Goal: Task Accomplishment & Management: Use online tool/utility

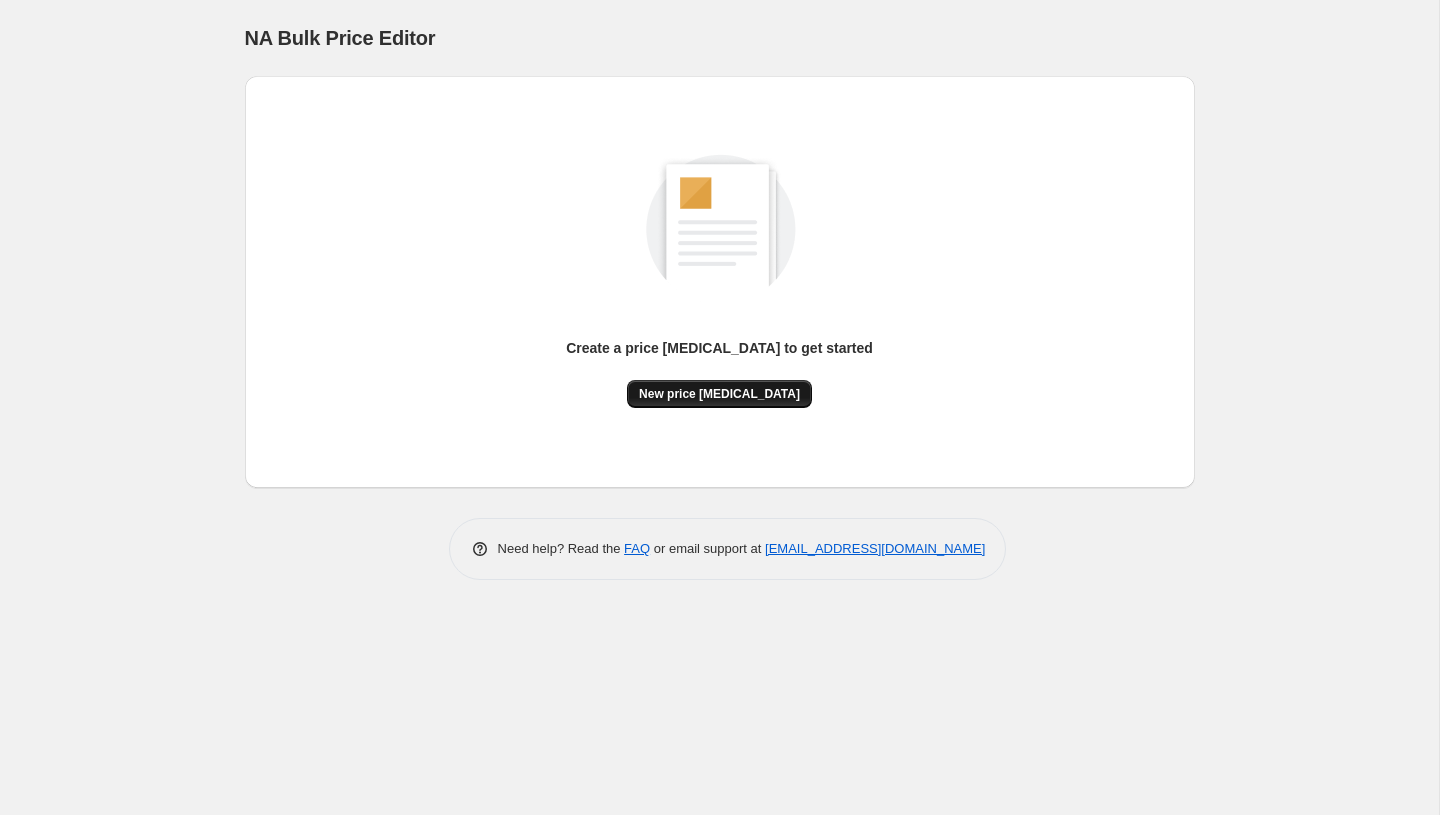
click at [718, 398] on span "New price [MEDICAL_DATA]" at bounding box center [719, 394] width 161 height 16
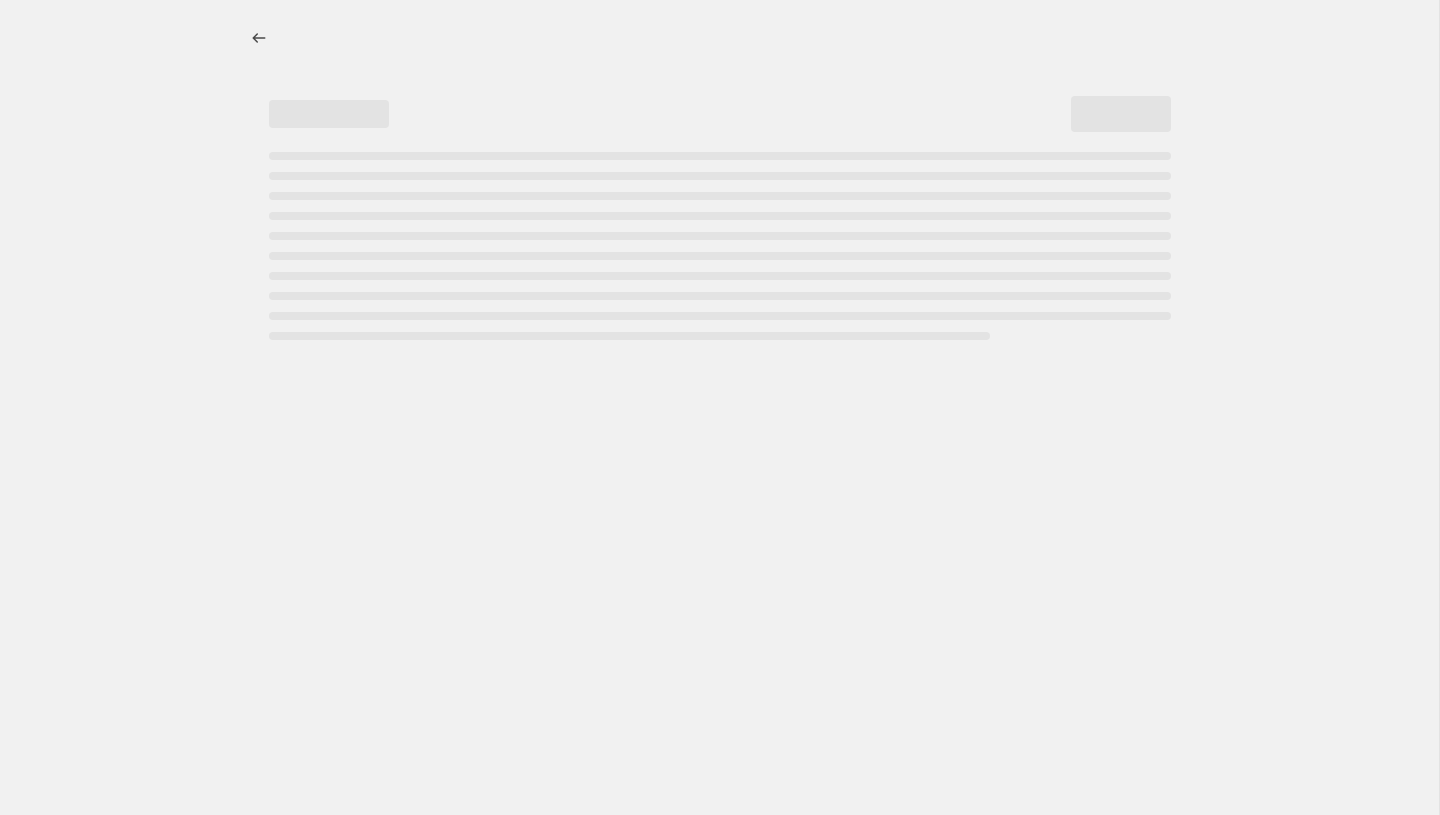
select select "percentage"
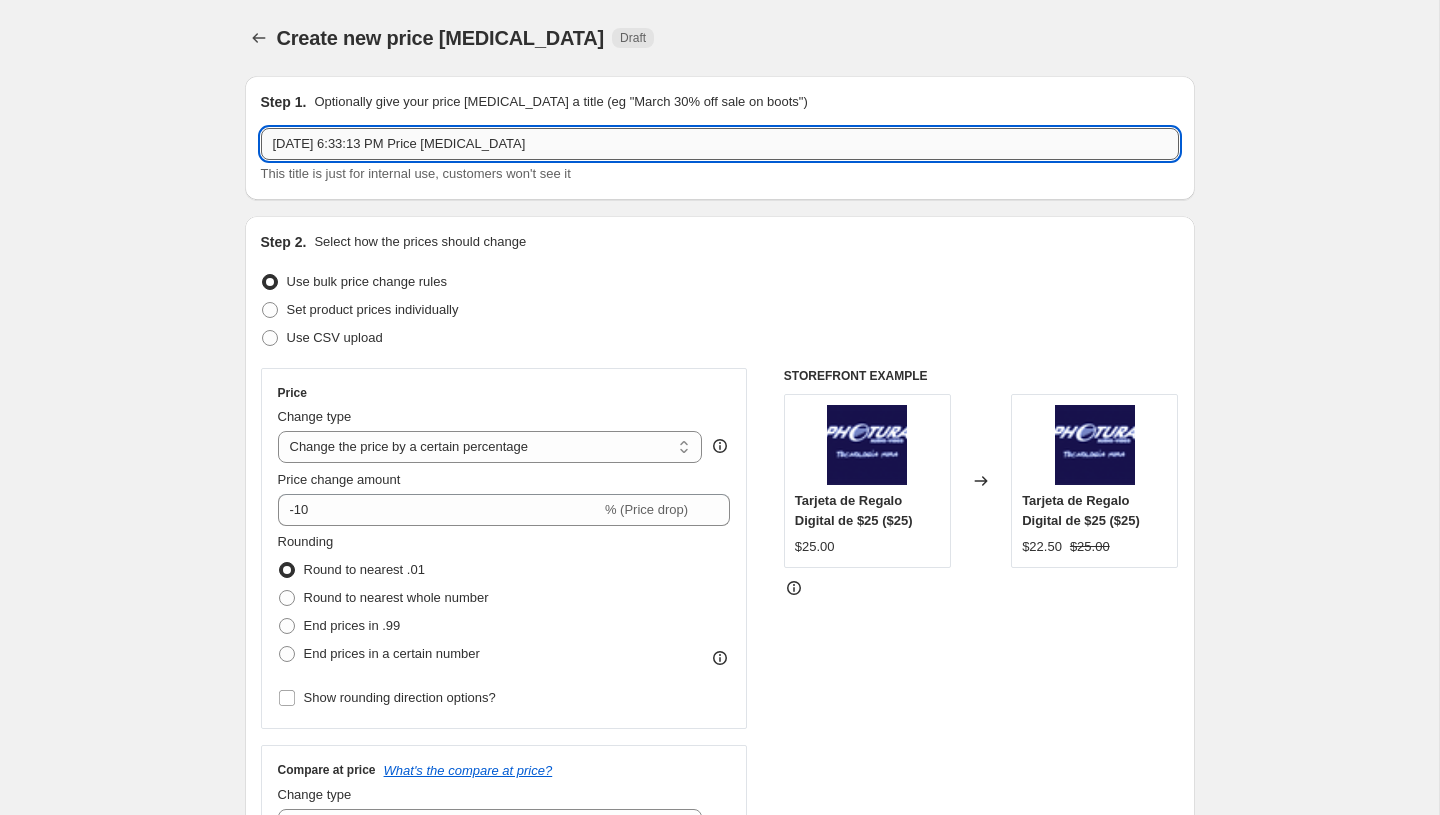
click at [412, 146] on input "[DATE] 6:33:13 PM Price [MEDICAL_DATA]" at bounding box center [720, 144] width 918 height 32
paste input "PromoTag Total (9 Jobs) - TERMINA el 21 de Septiembre"
type input "PromoTag Total (9 Jobs) - TERMINA el 21 de Septiembre"
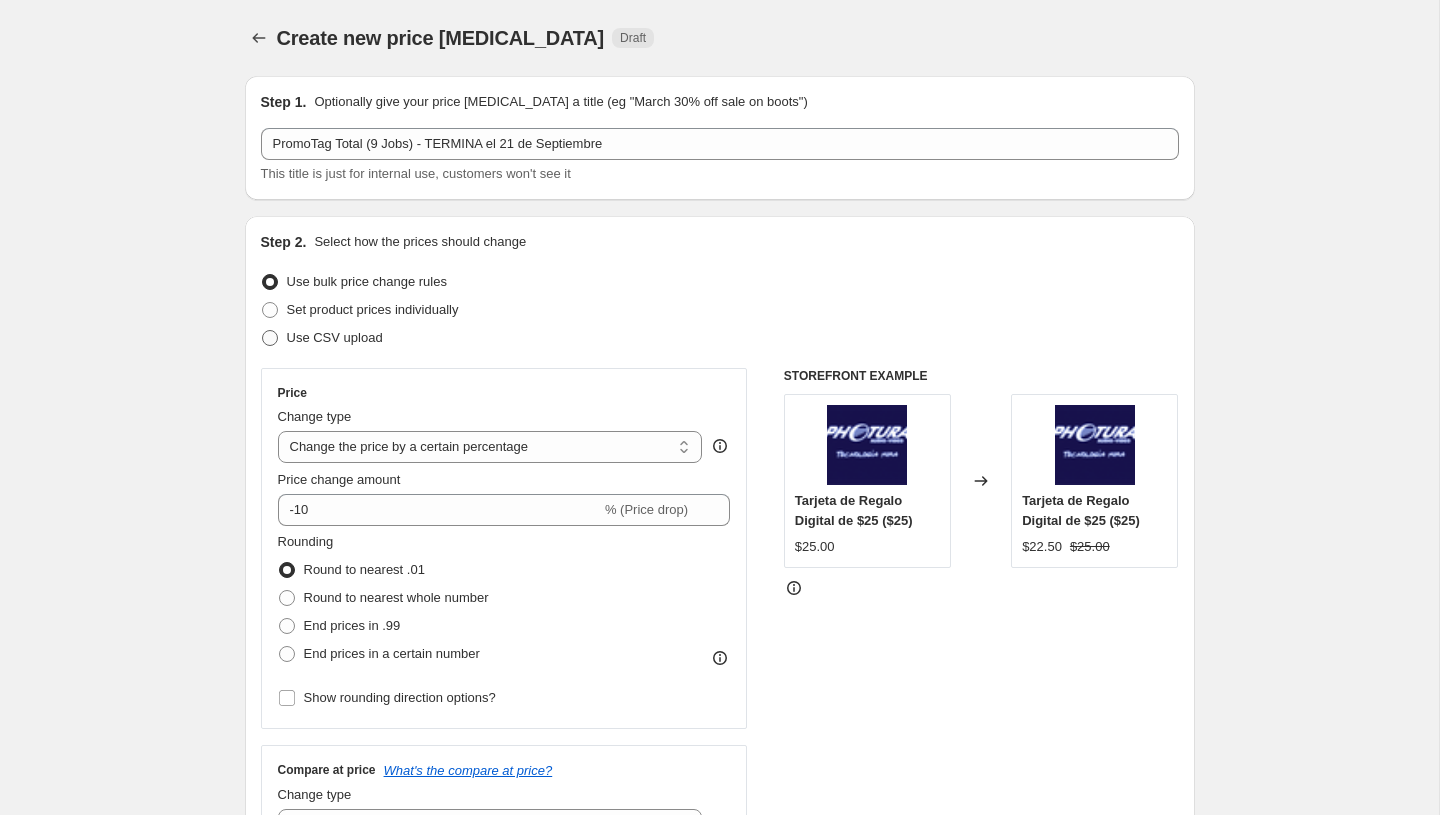
click at [328, 347] on span "Use CSV upload" at bounding box center [335, 338] width 96 height 20
click at [263, 331] on input "Use CSV upload" at bounding box center [262, 330] width 1 height 1
radio input "true"
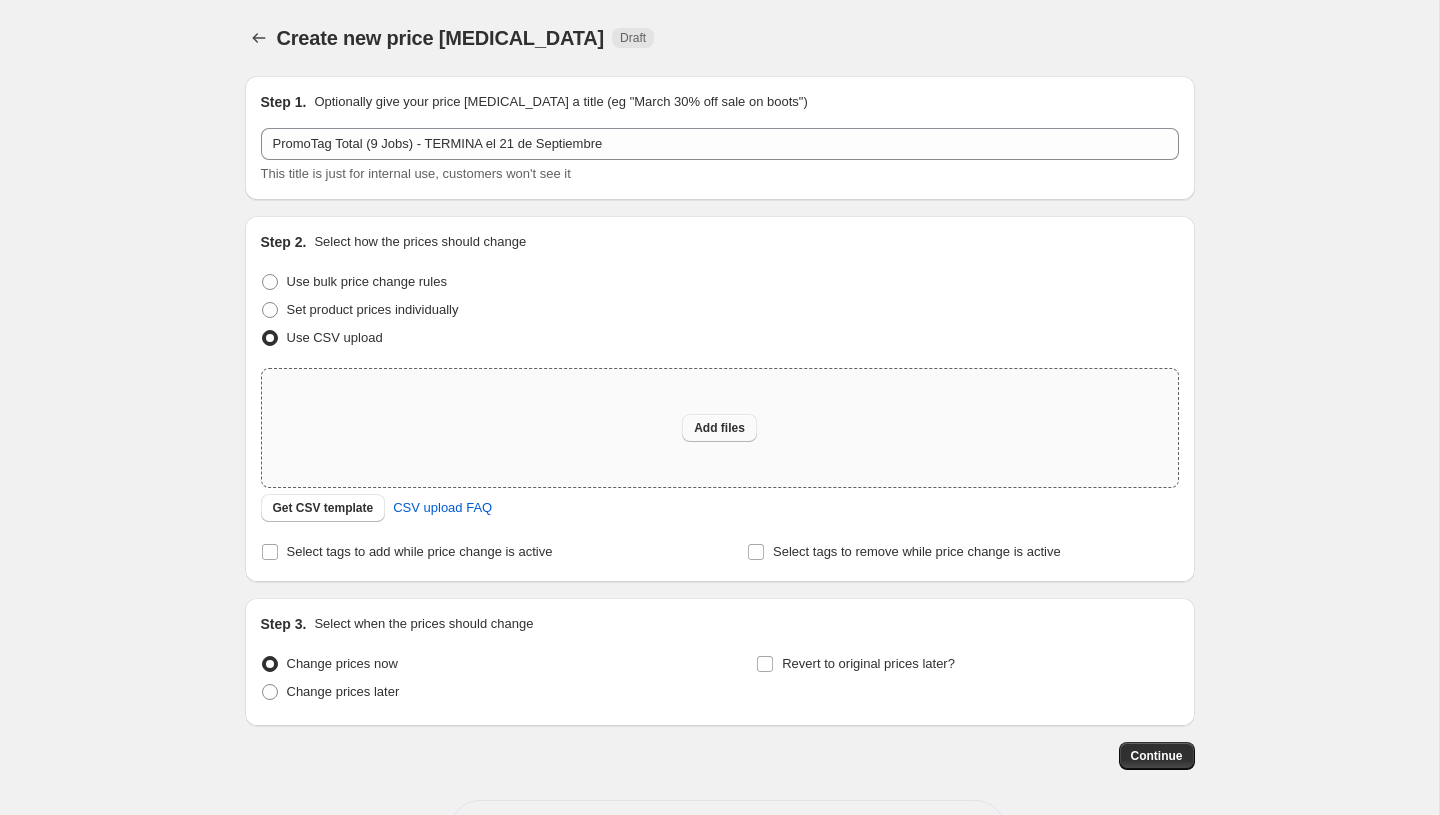
click at [712, 421] on span "Add files" at bounding box center [719, 428] width 51 height 16
type input "C:\fakepath\PromoTag Total (9 Jobs) - TERMINA el 21 de Septiembre.csv"
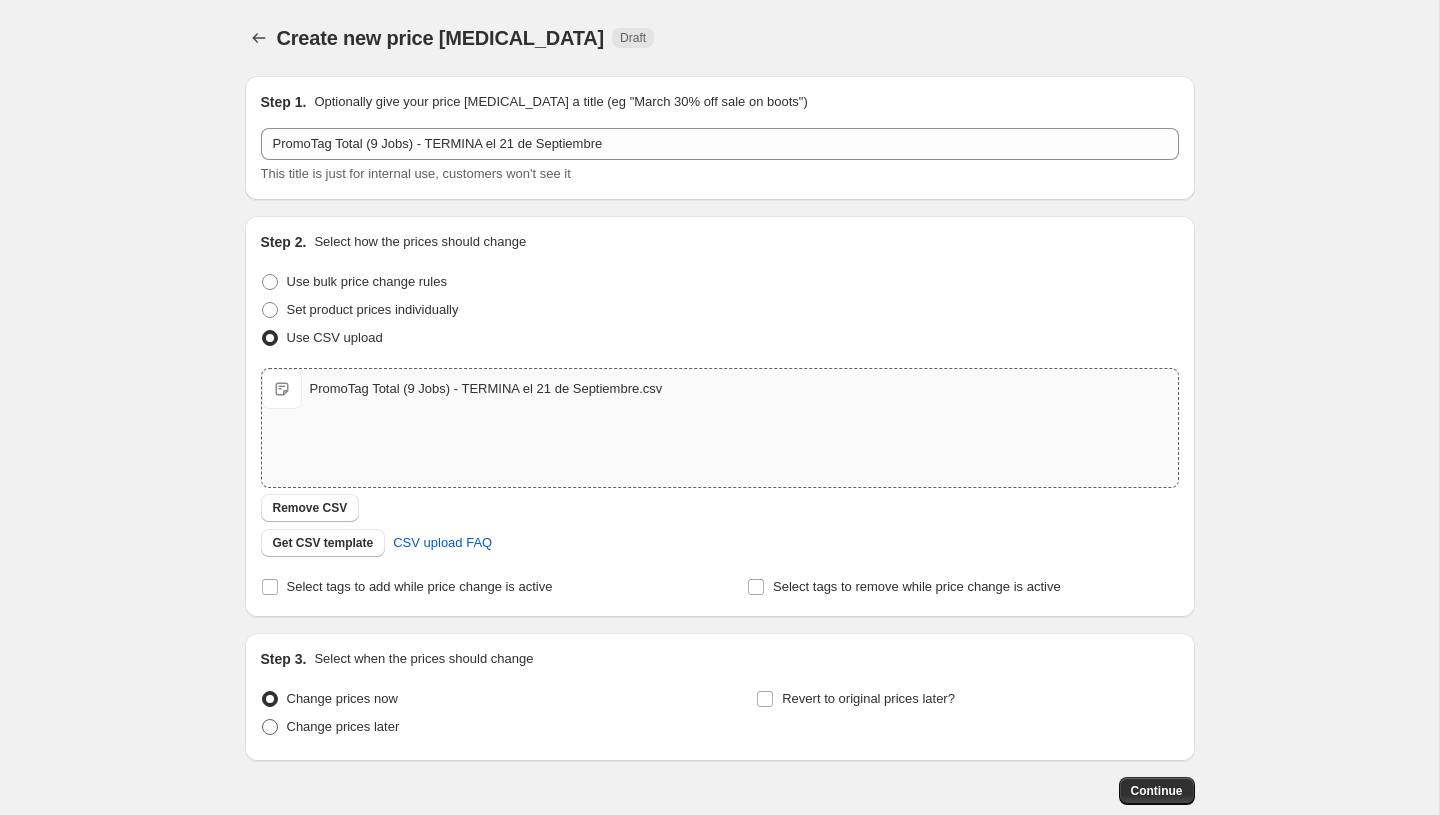
click at [361, 736] on span "Change prices later" at bounding box center [343, 727] width 113 height 20
click at [263, 720] on input "Change prices later" at bounding box center [262, 719] width 1 height 1
radio input "true"
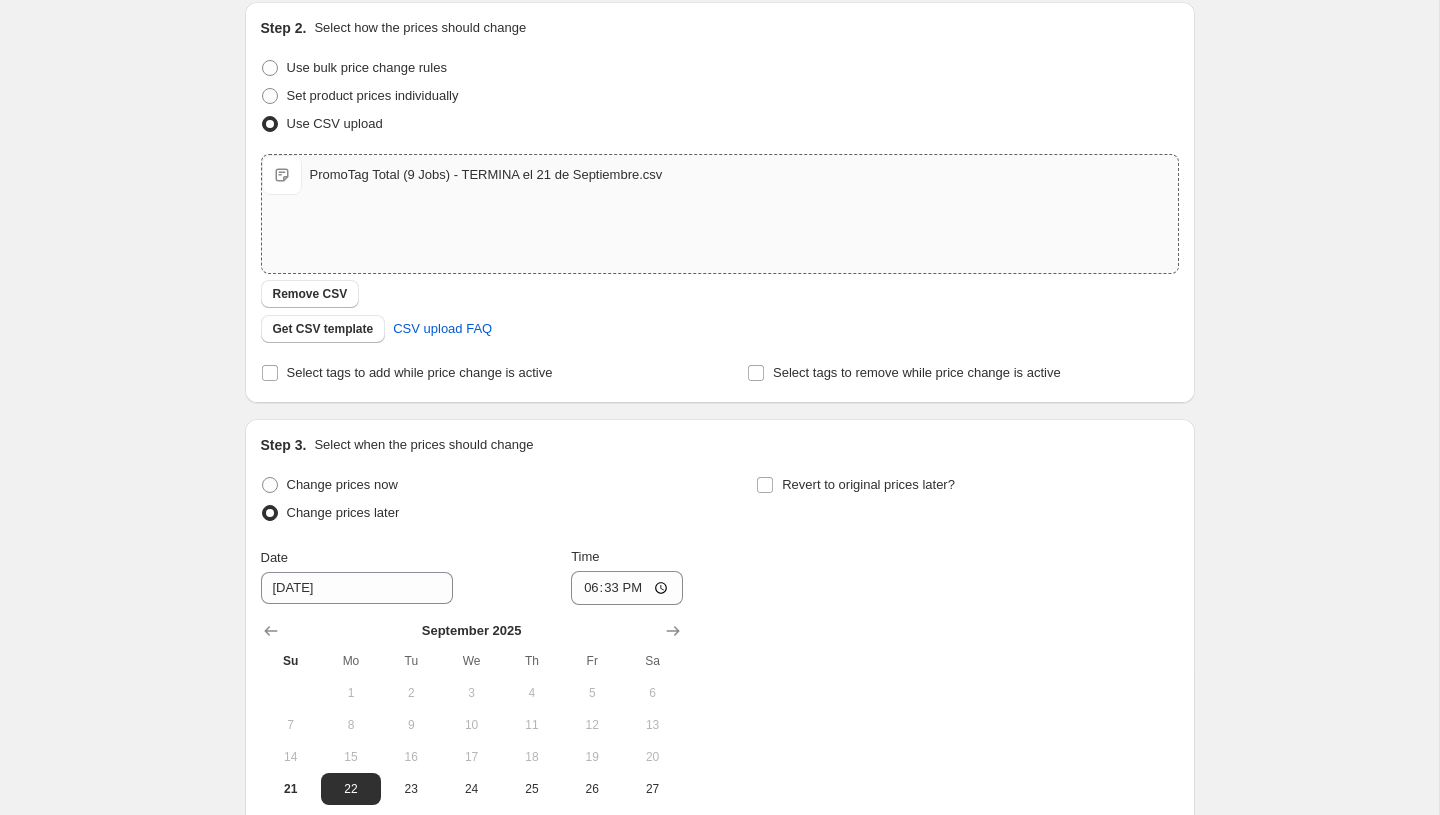
scroll to position [234, 0]
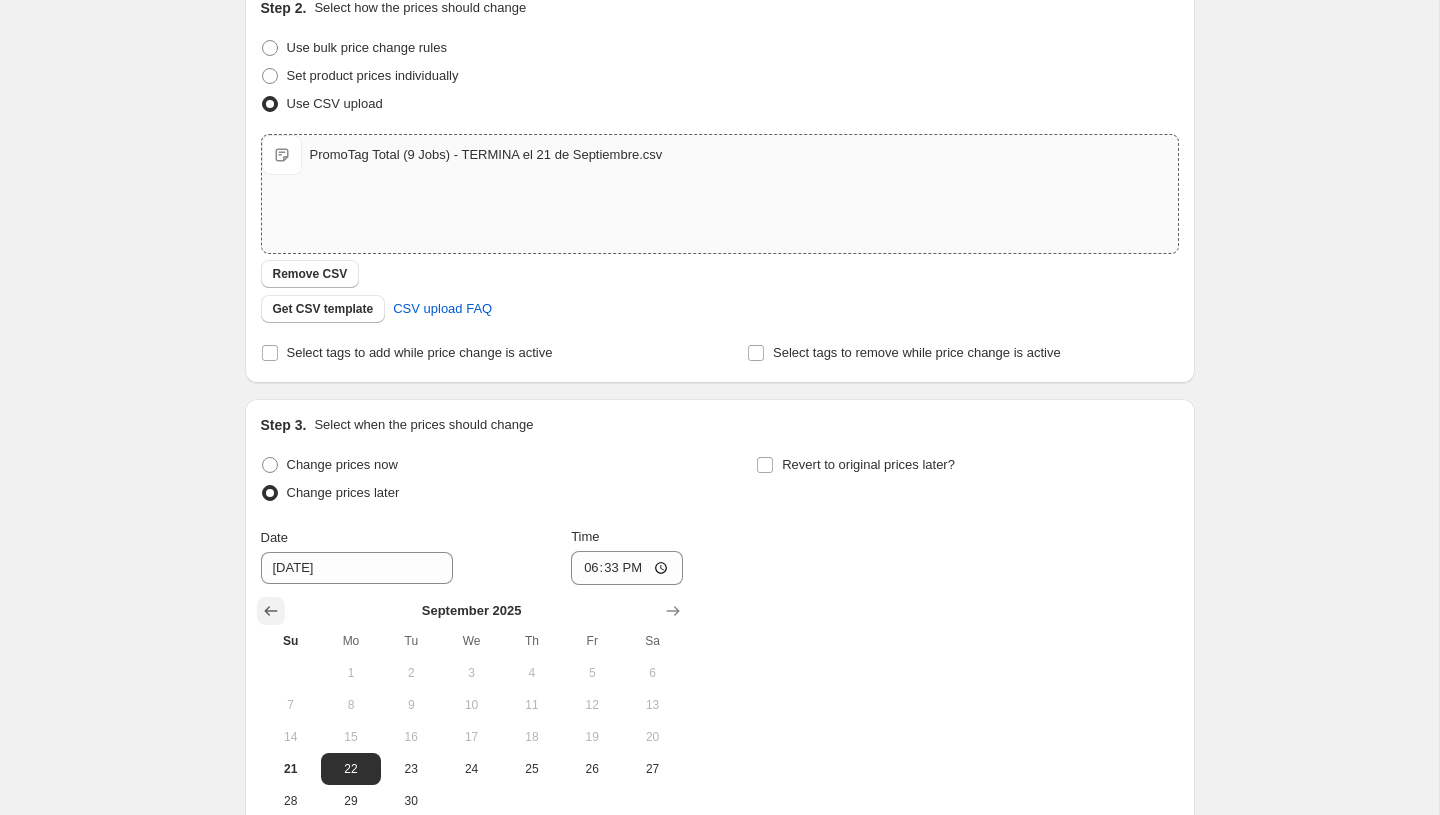
click at [275, 603] on icon "Show previous month, August 2025" at bounding box center [271, 611] width 20 height 20
click at [669, 606] on icon "Show next month, September 2025" at bounding box center [673, 611] width 20 height 20
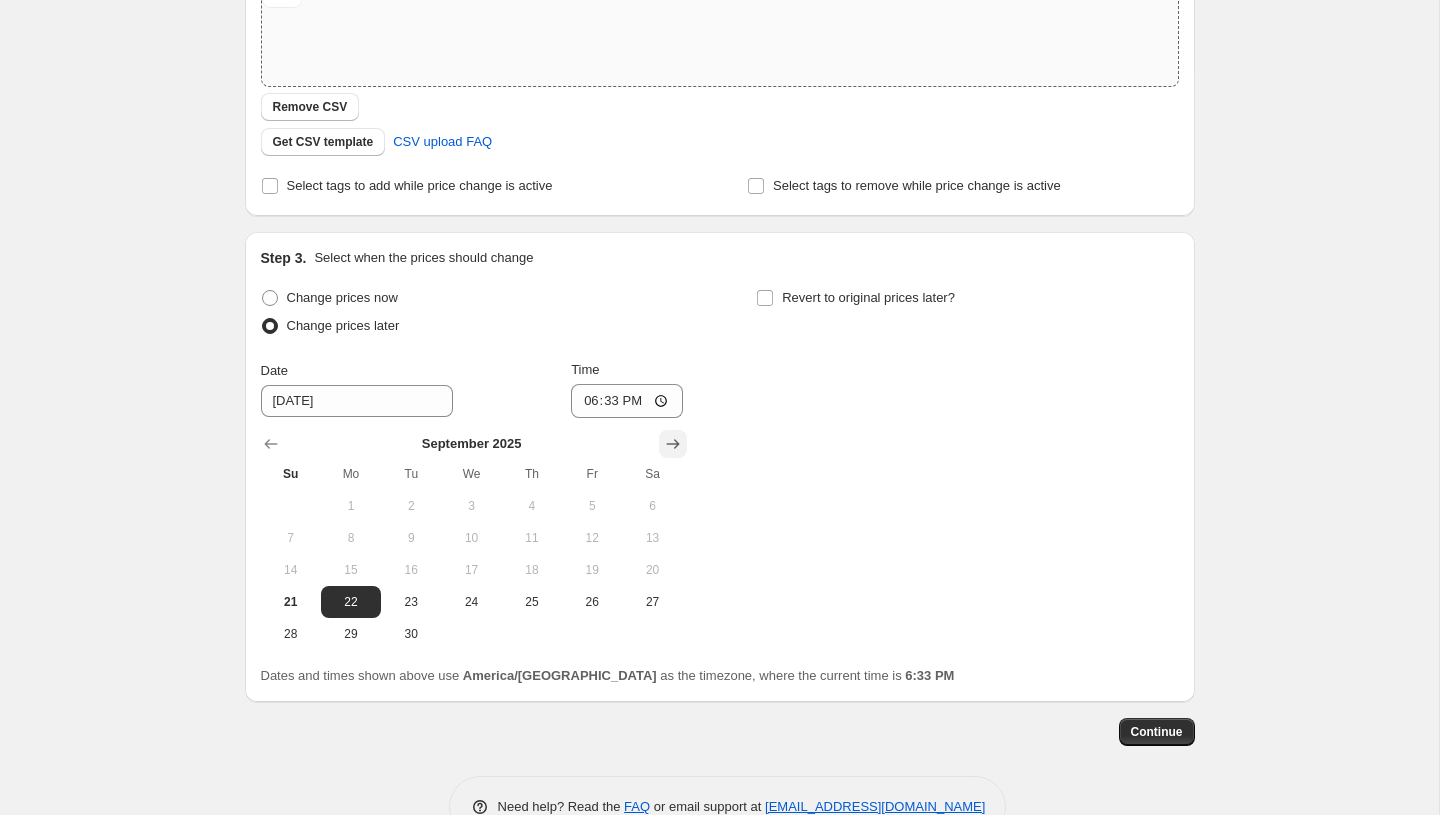
scroll to position [433, 0]
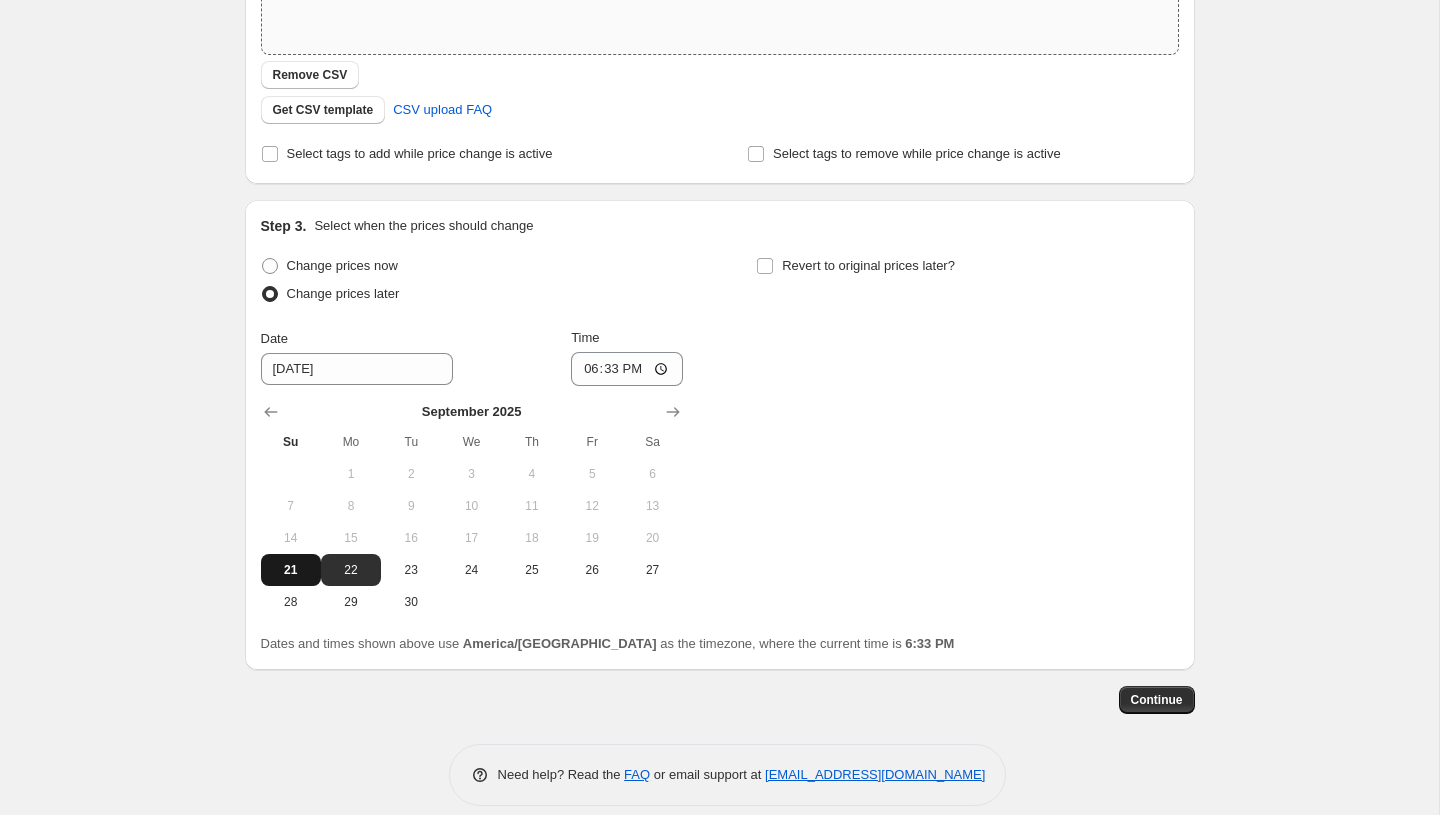
click at [293, 570] on span "21" at bounding box center [291, 570] width 44 height 16
type input "9/21/2025"
click at [597, 369] on input "18:33" at bounding box center [627, 369] width 112 height 34
click at [601, 370] on input "23:58" at bounding box center [627, 369] width 112 height 34
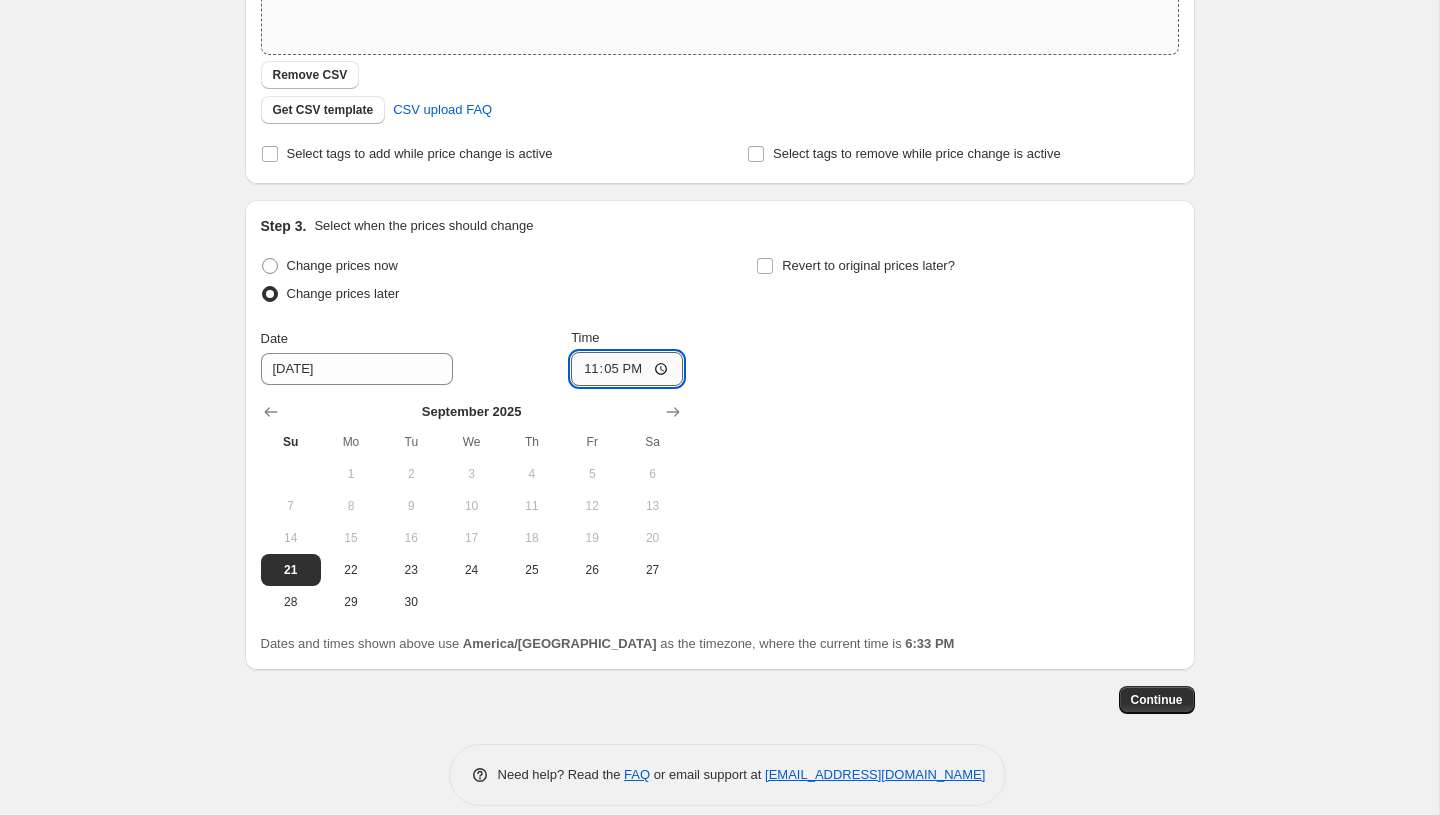
type input "23:57"
click at [1149, 698] on span "Continue" at bounding box center [1157, 700] width 52 height 16
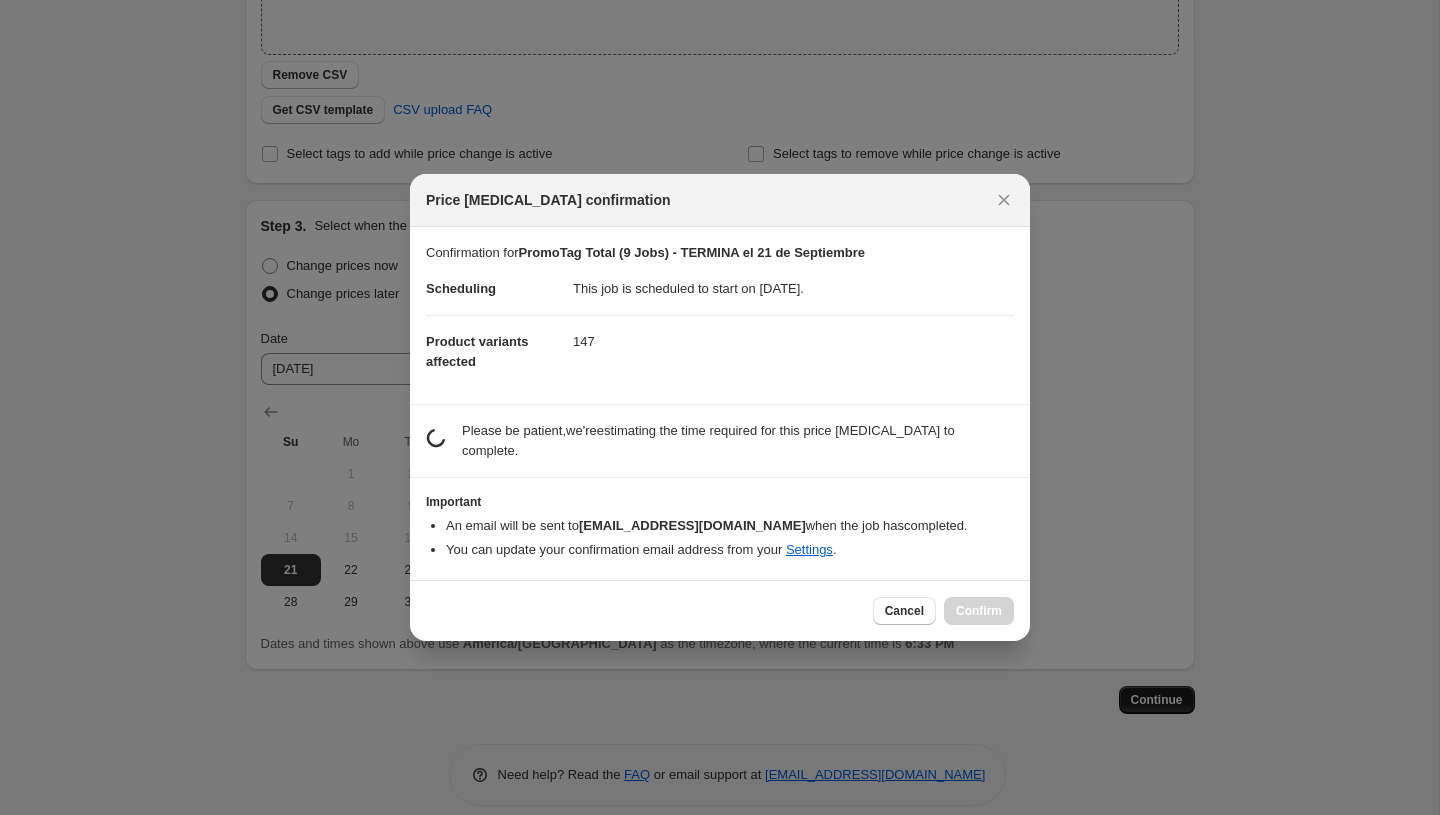
scroll to position [0, 0]
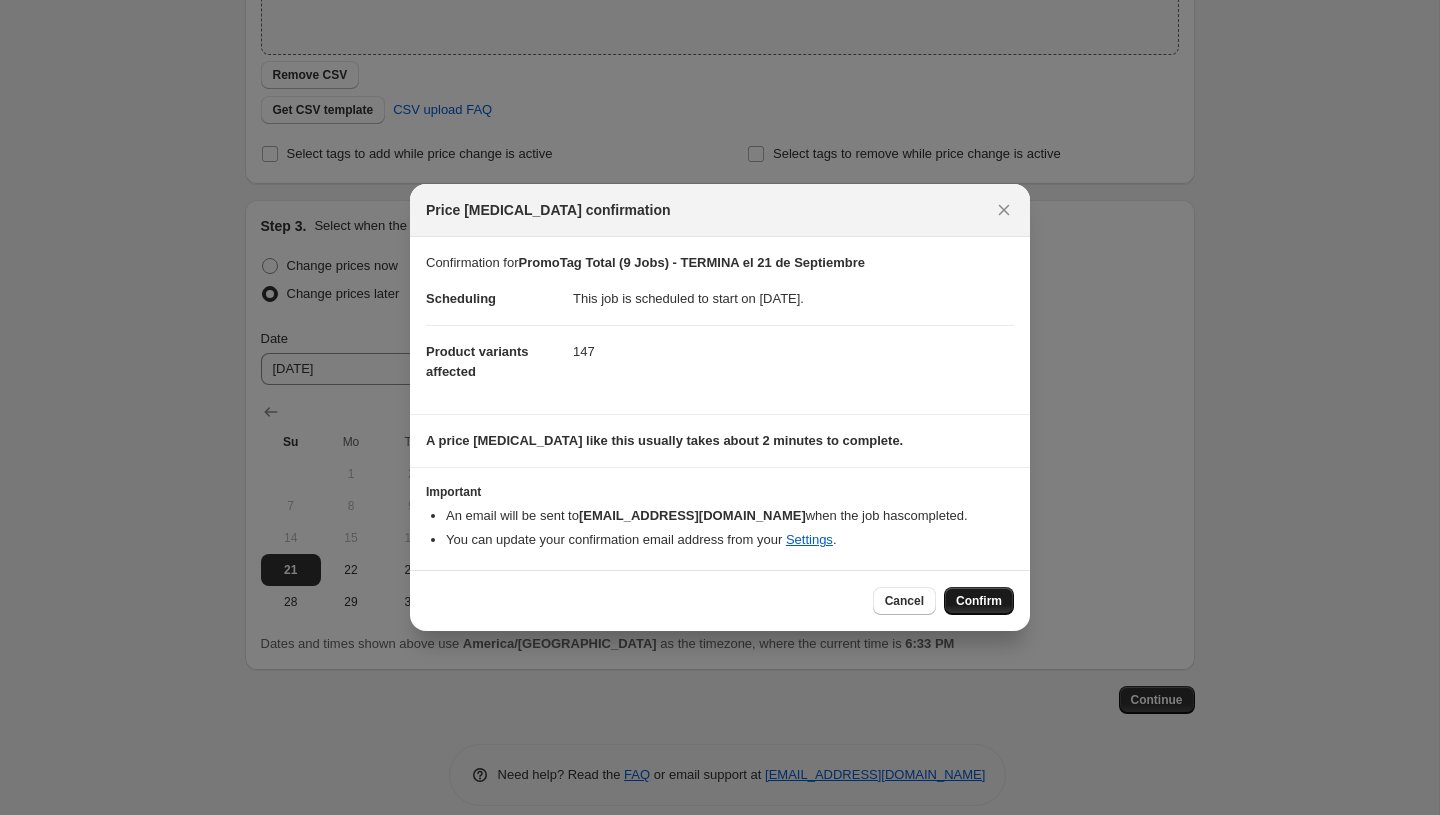
click at [961, 607] on span "Confirm" at bounding box center [979, 601] width 46 height 16
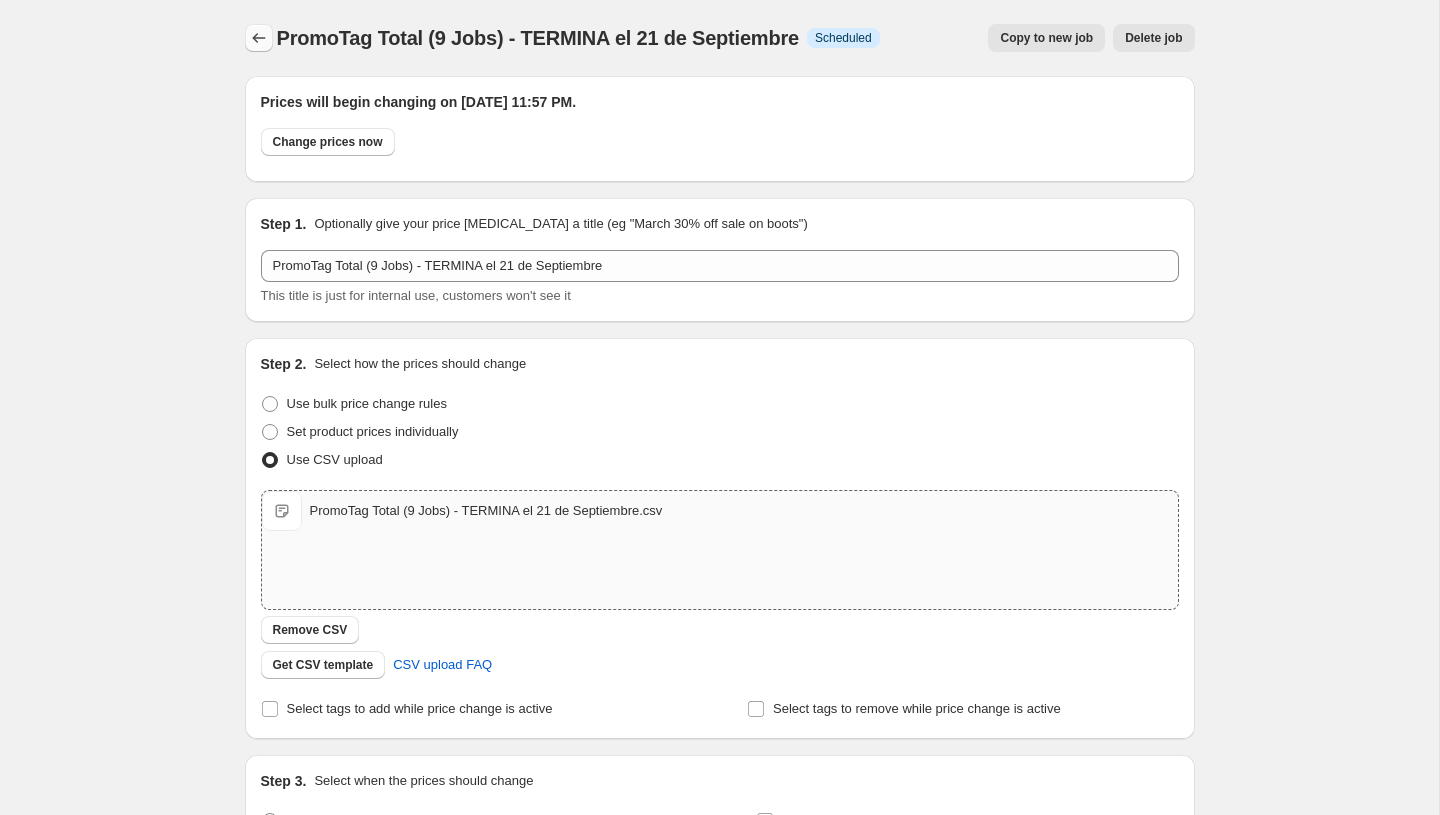
click at [261, 31] on icon "Price change jobs" at bounding box center [259, 38] width 20 height 20
